Goal: Book appointment/travel/reservation

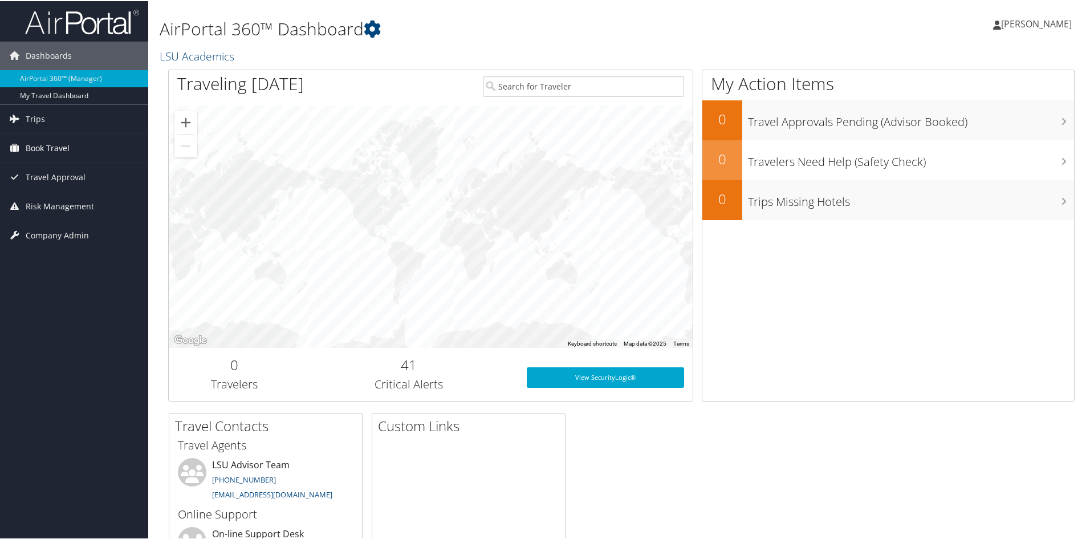
click at [53, 148] on span "Book Travel" at bounding box center [48, 147] width 44 height 28
click at [70, 187] on link "Book/Manage Online Trips" at bounding box center [74, 186] width 148 height 17
